Goal: Task Accomplishment & Management: Manage account settings

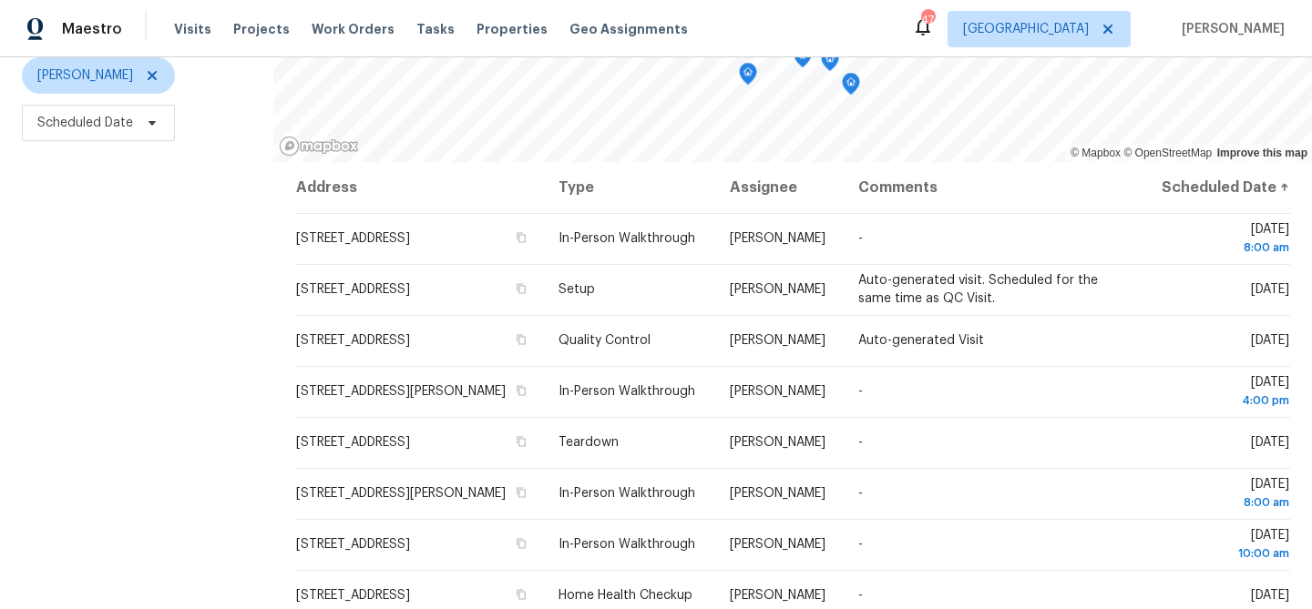
scroll to position [263, 0]
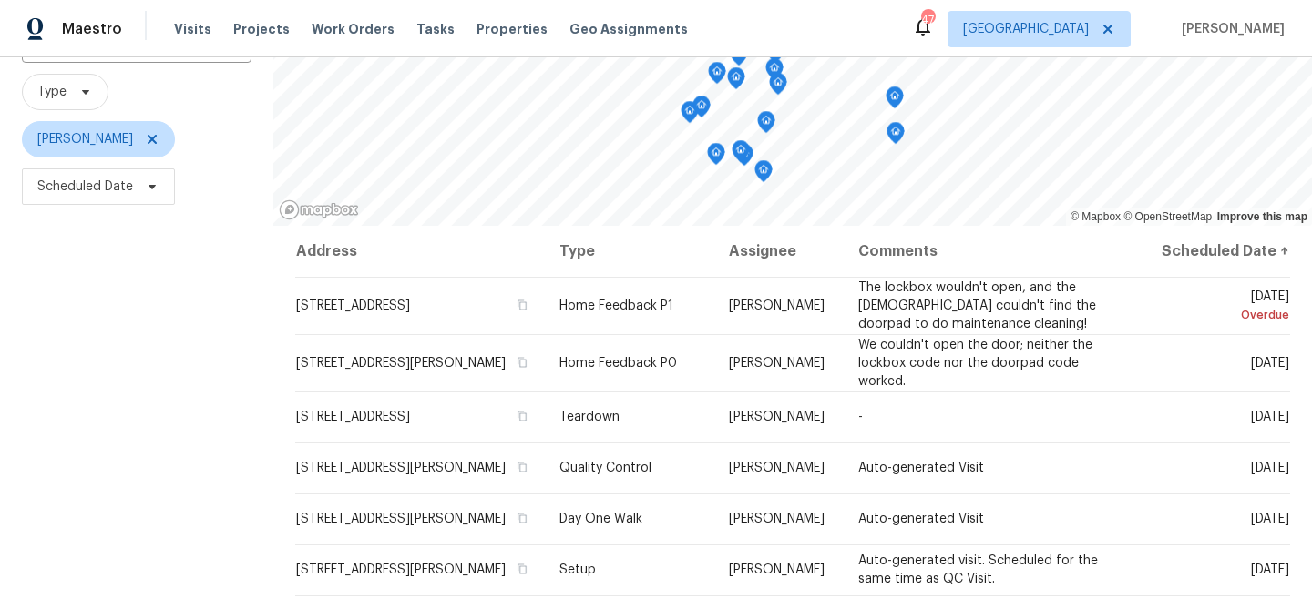
scroll to position [158, 0]
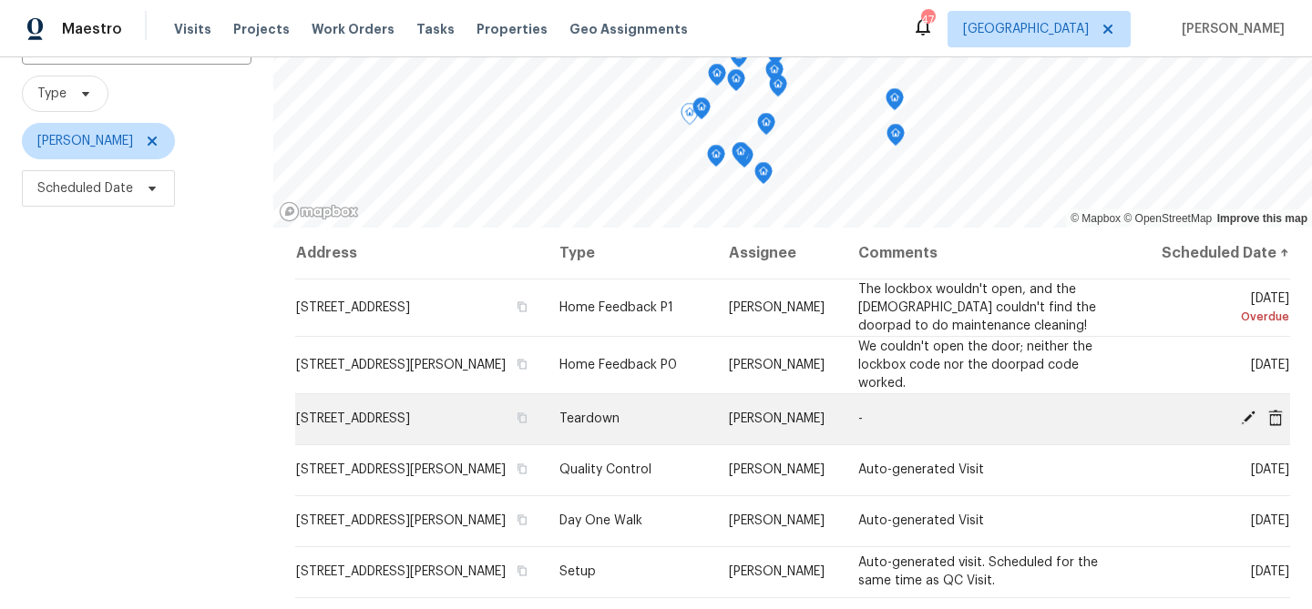
click at [1249, 425] on icon at bounding box center [1248, 418] width 15 height 15
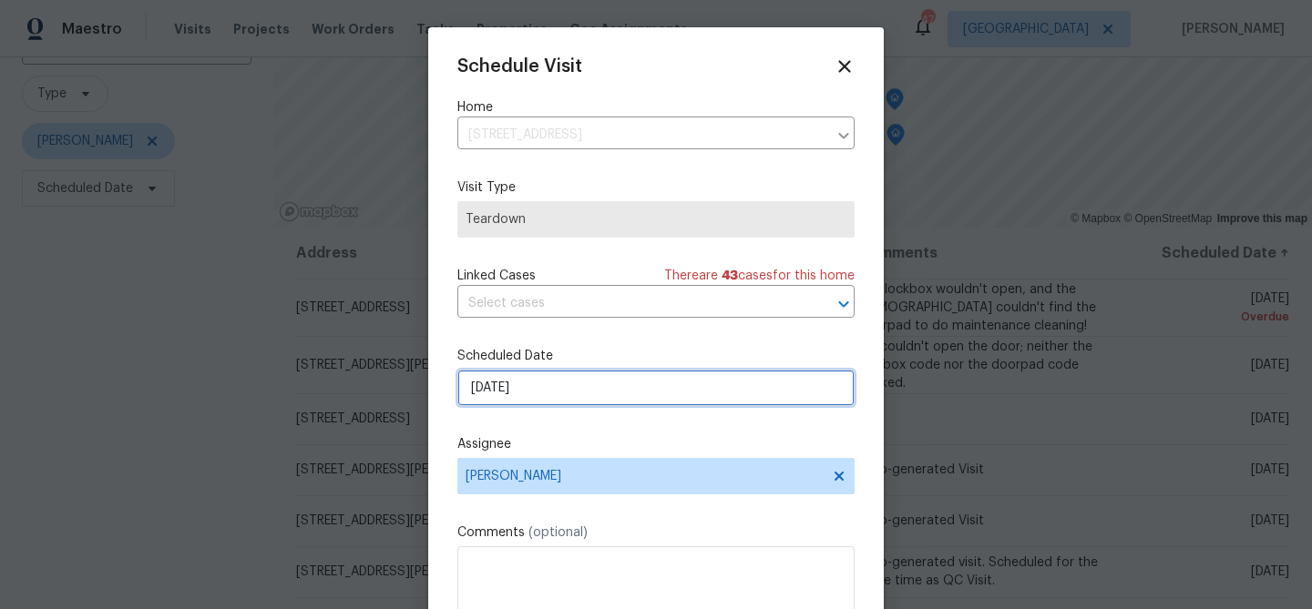
click at [606, 396] on input "[DATE]" at bounding box center [655, 388] width 397 height 36
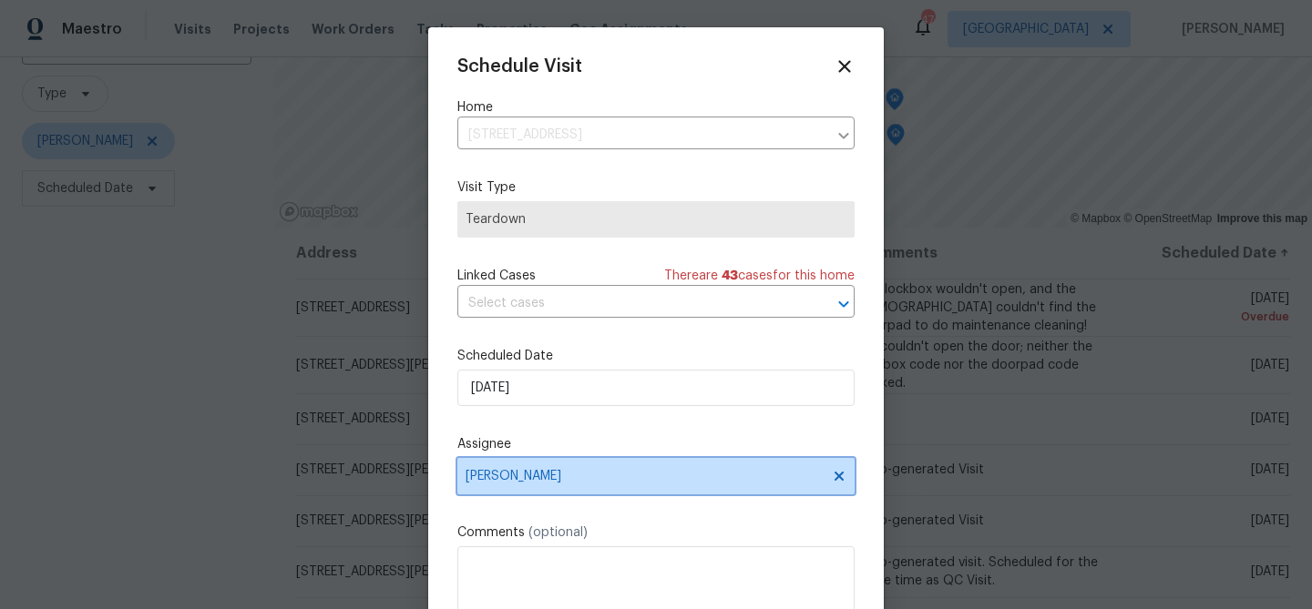
click at [587, 476] on span "[PERSON_NAME]" at bounding box center [643, 476] width 357 height 15
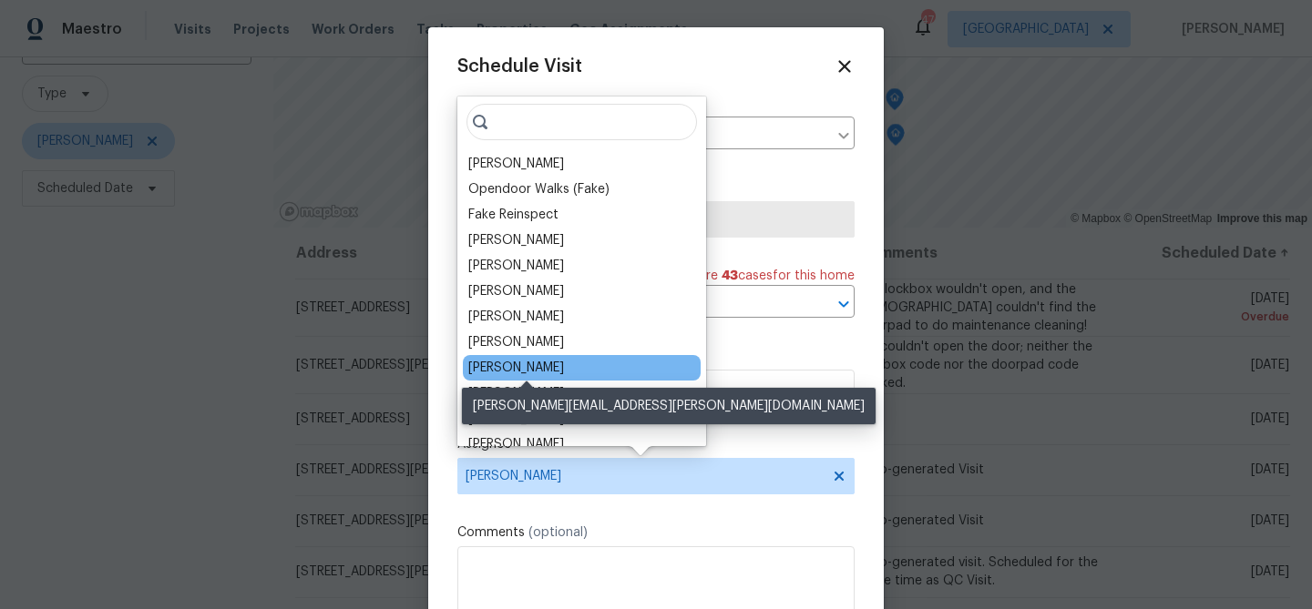
click at [551, 368] on div "[PERSON_NAME]" at bounding box center [516, 368] width 96 height 18
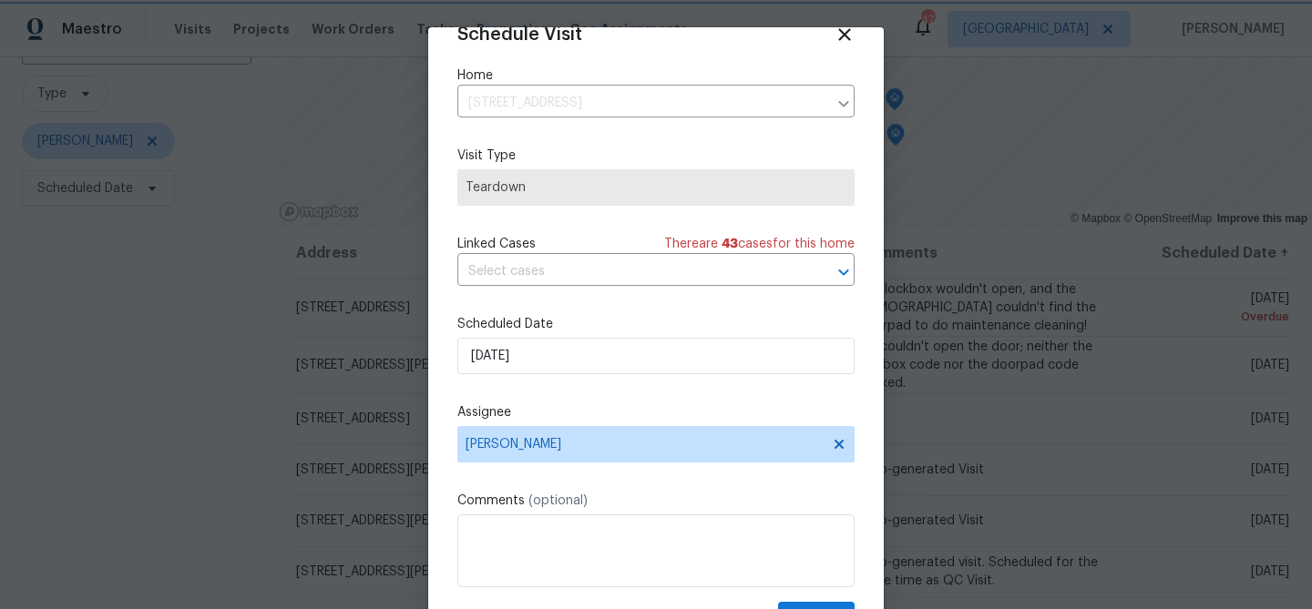
scroll to position [83, 0]
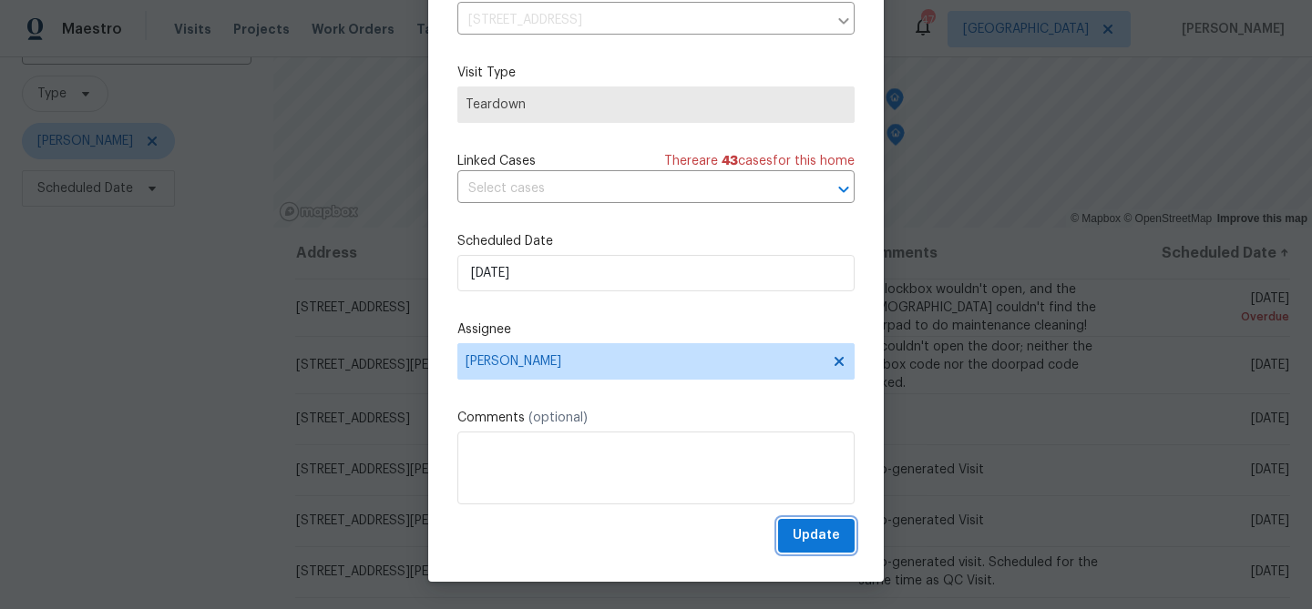
click at [818, 540] on span "Update" at bounding box center [815, 536] width 47 height 23
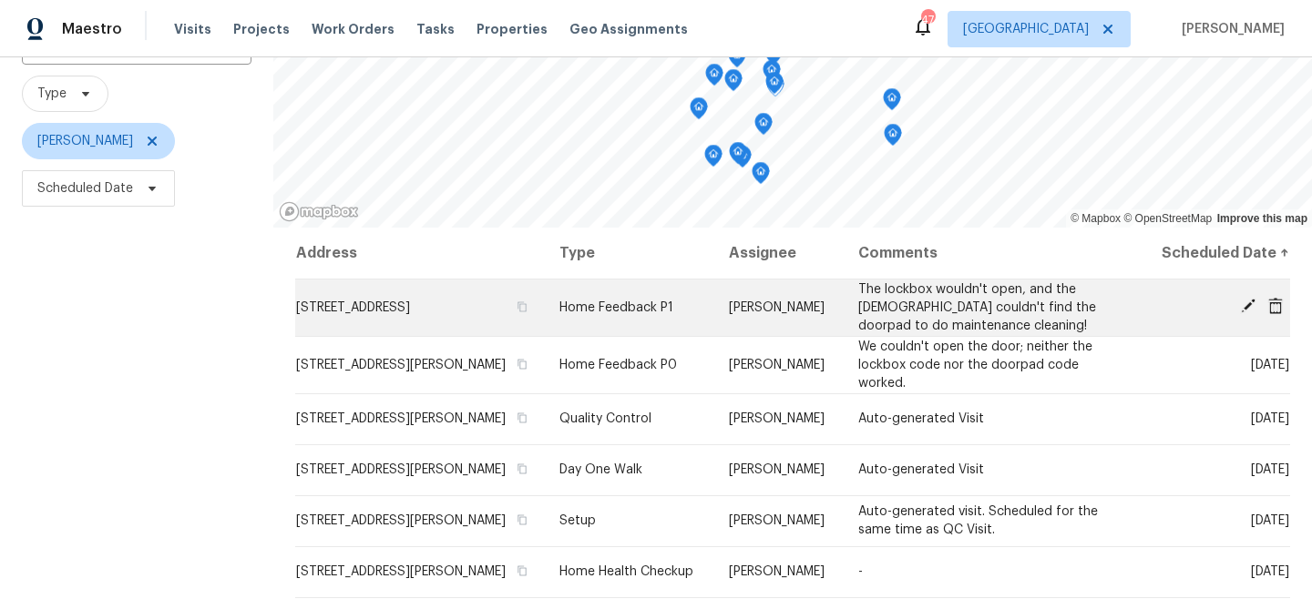
click at [1248, 313] on icon at bounding box center [1248, 306] width 15 height 15
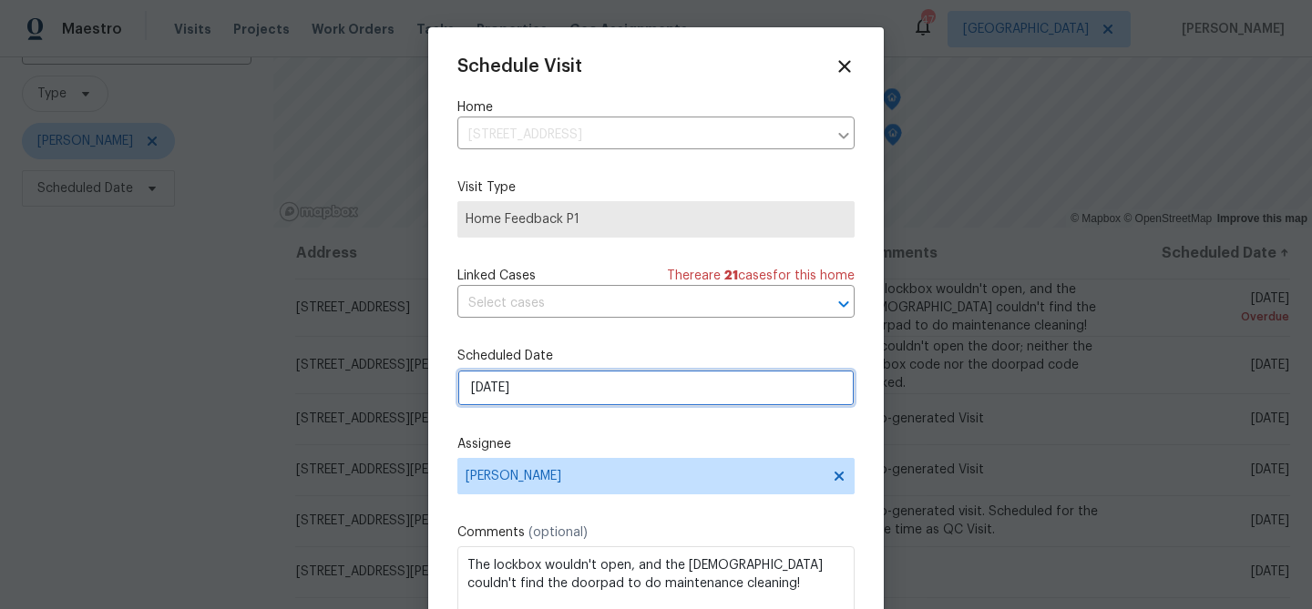
click at [732, 384] on input "[DATE]" at bounding box center [655, 388] width 397 height 36
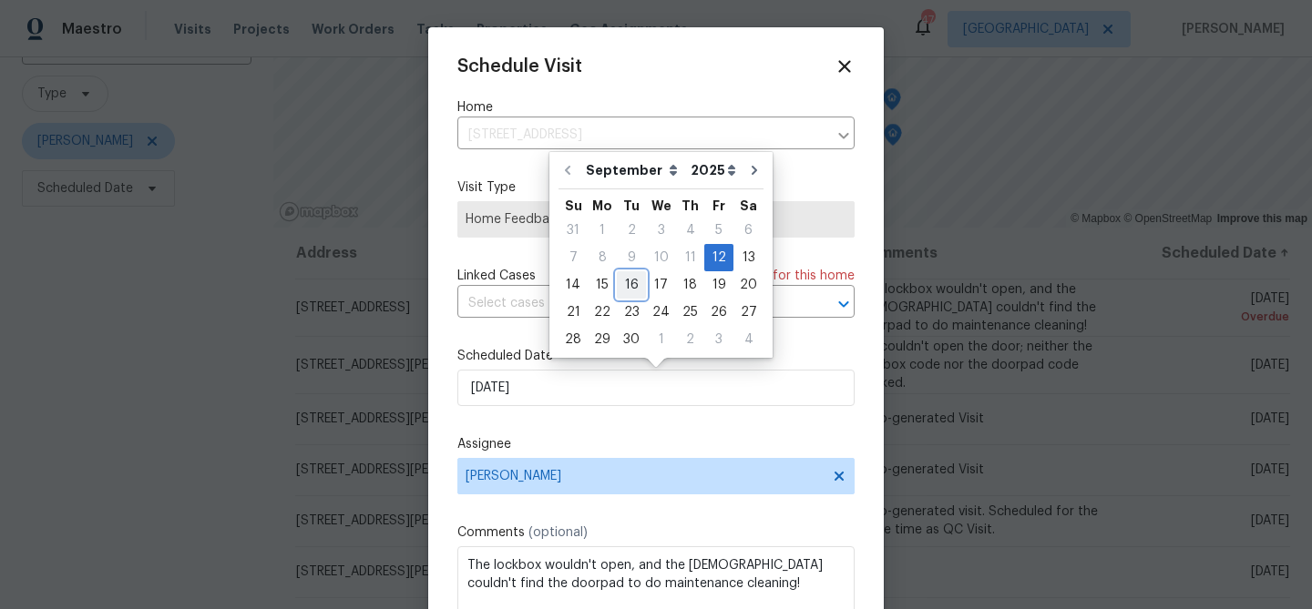
click at [628, 286] on div "16" at bounding box center [631, 285] width 29 height 26
type input "[DATE]"
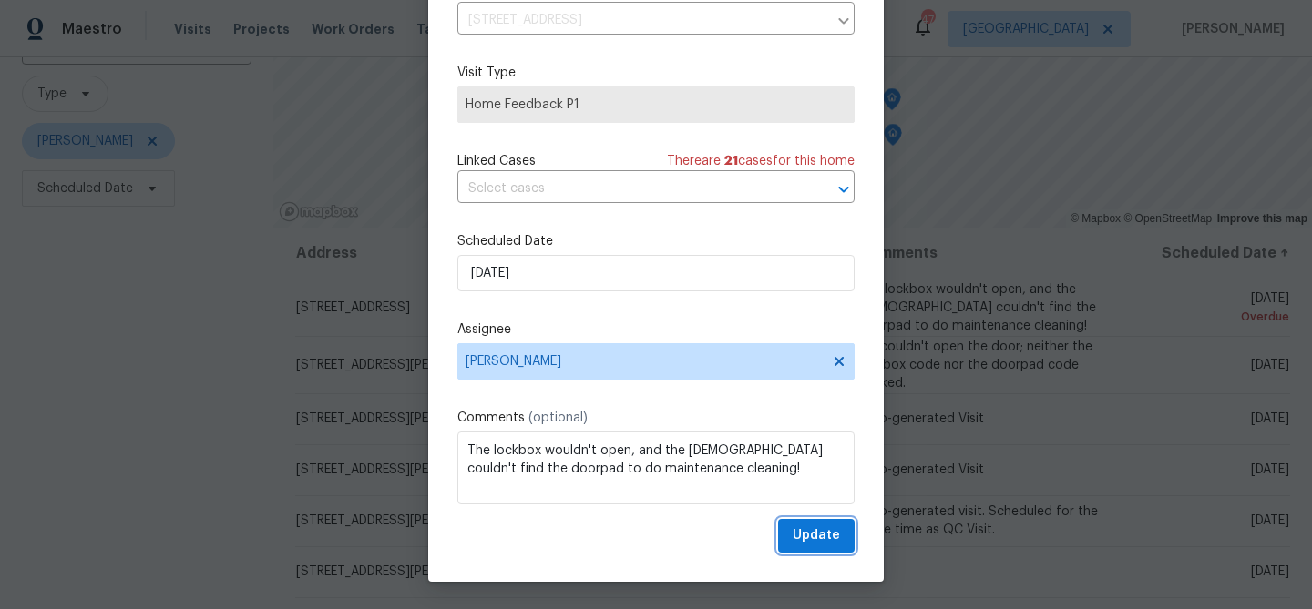
click at [817, 542] on span "Update" at bounding box center [815, 536] width 47 height 23
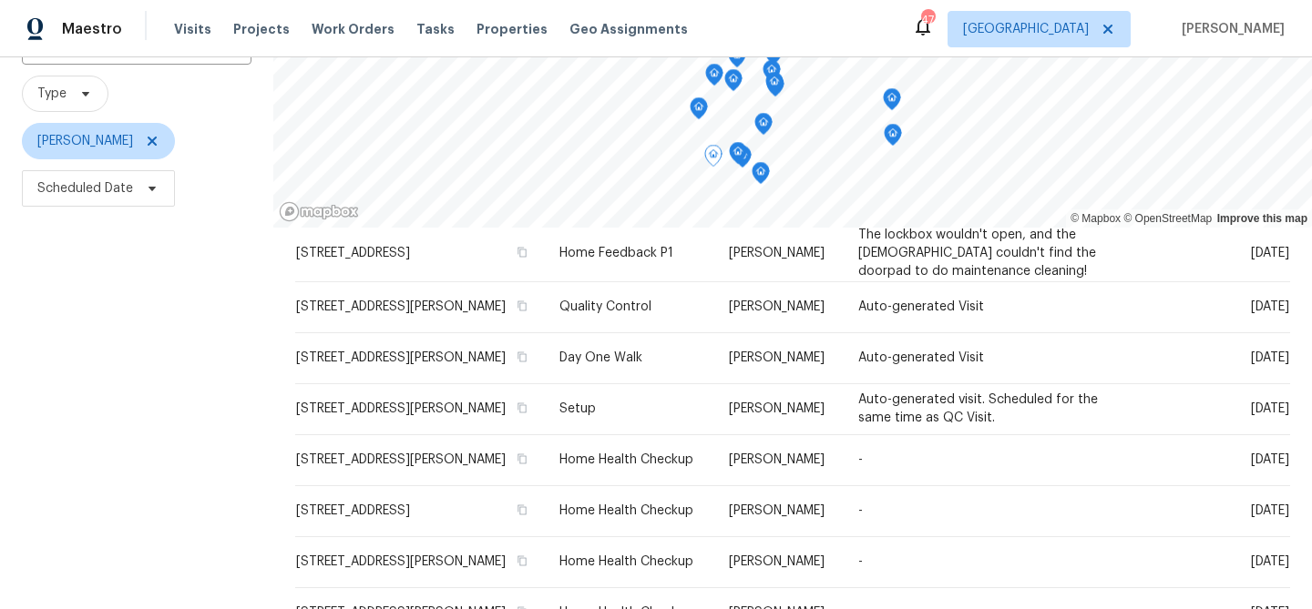
scroll to position [0, 0]
